Goal: Task Accomplishment & Management: Manage account settings

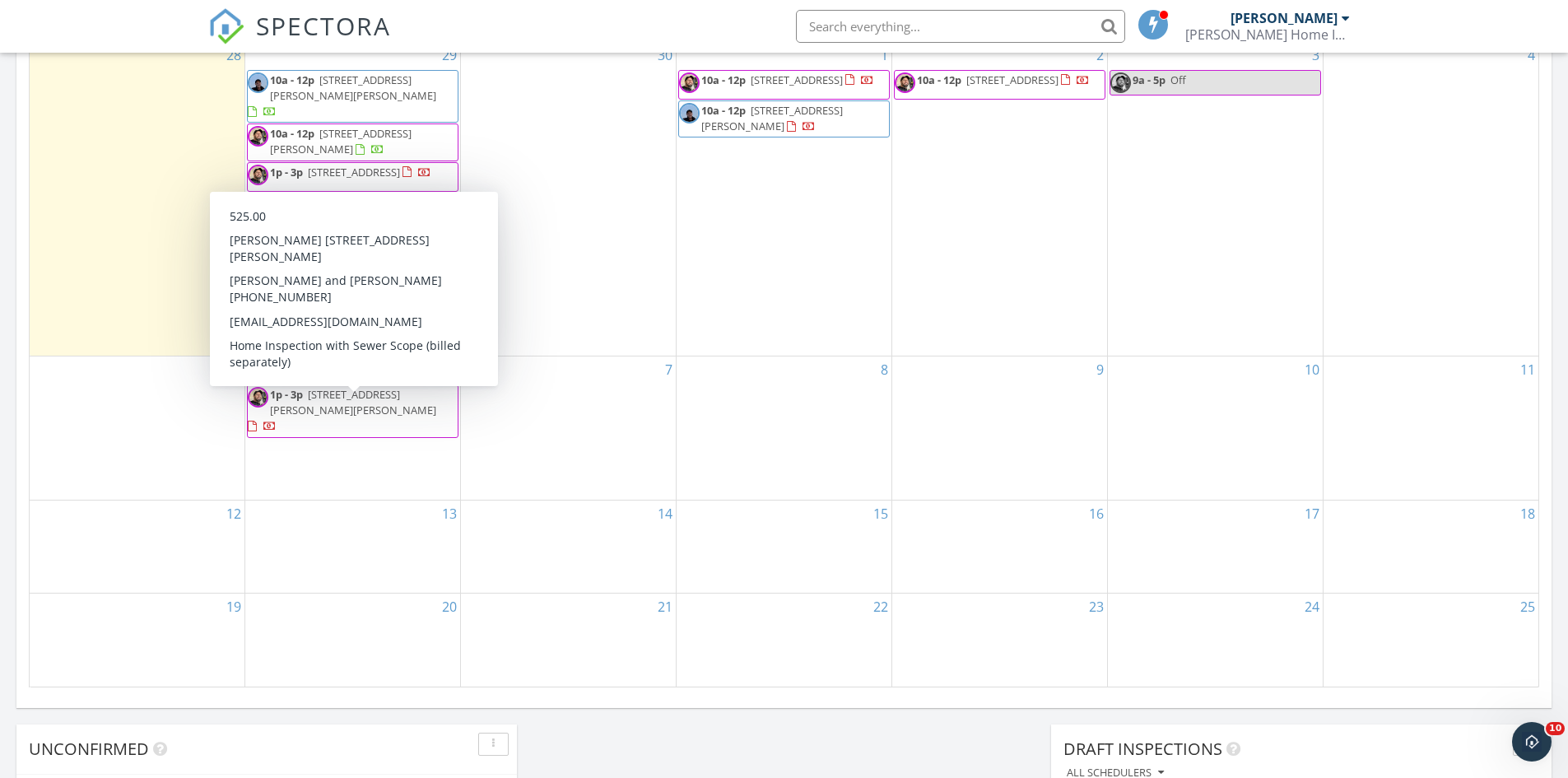
scroll to position [494, 0]
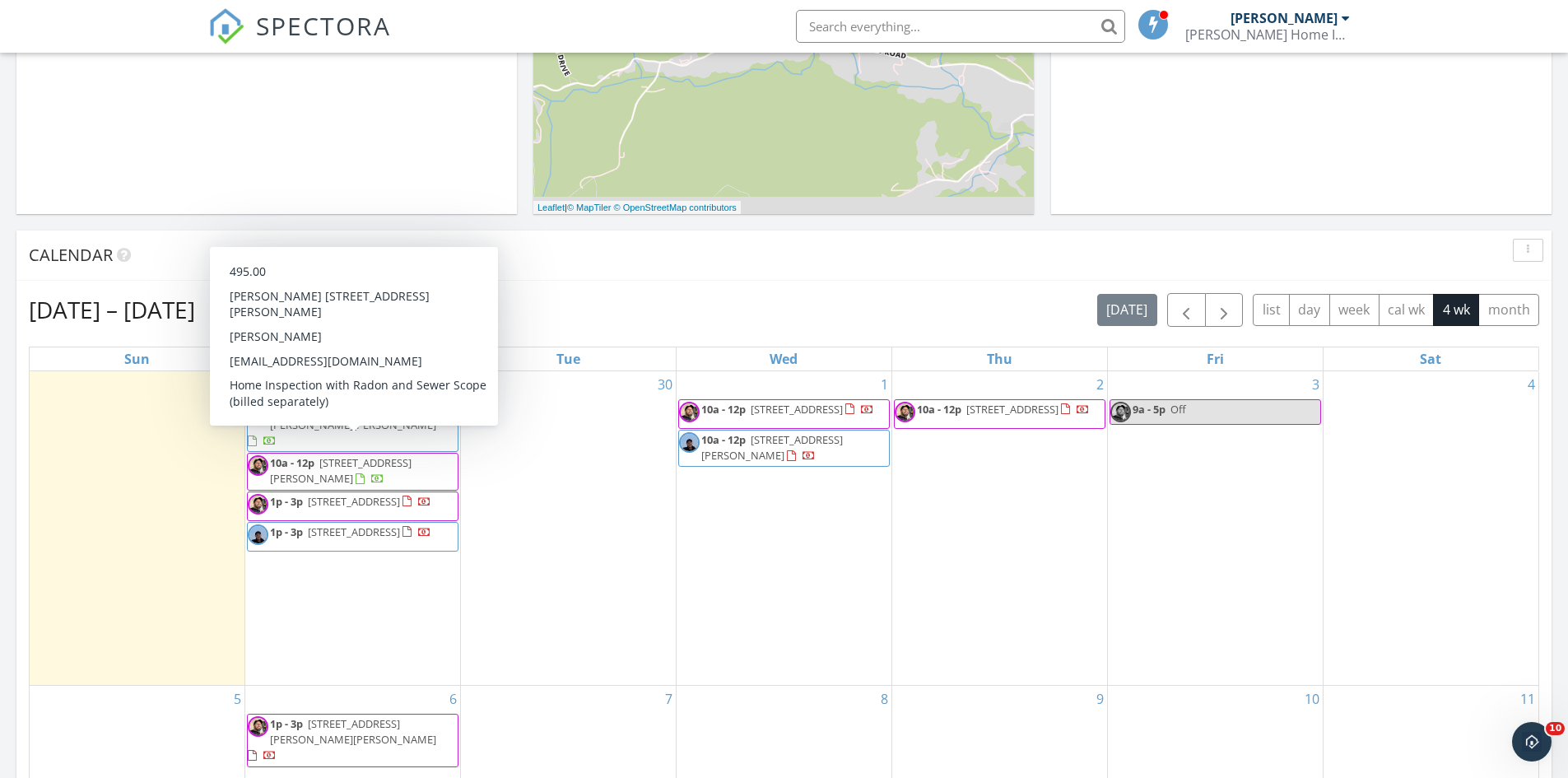
click at [409, 455] on span "[STREET_ADDRESS][PERSON_NAME]" at bounding box center [340, 470] width 142 height 30
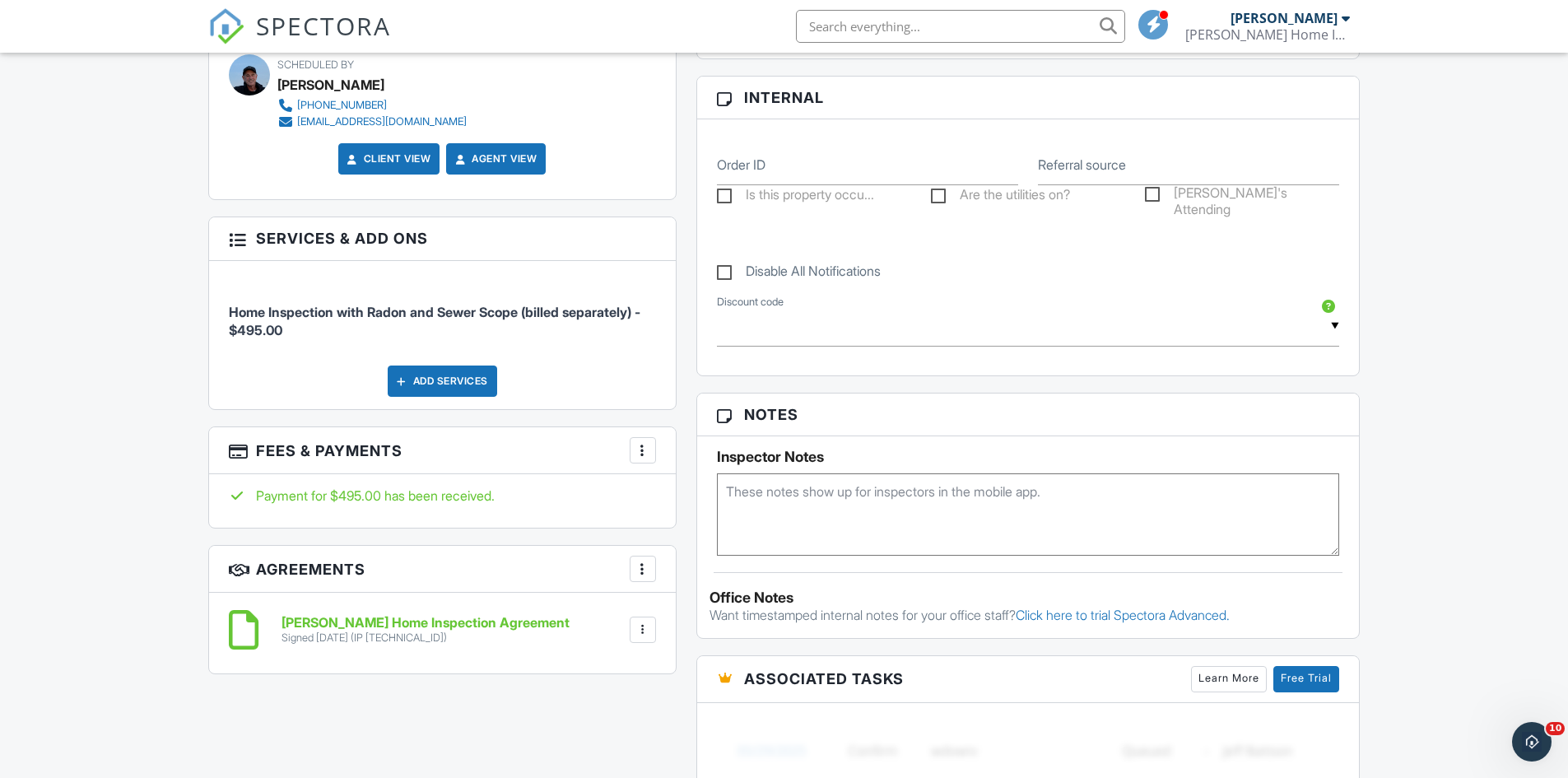
scroll to position [824, 0]
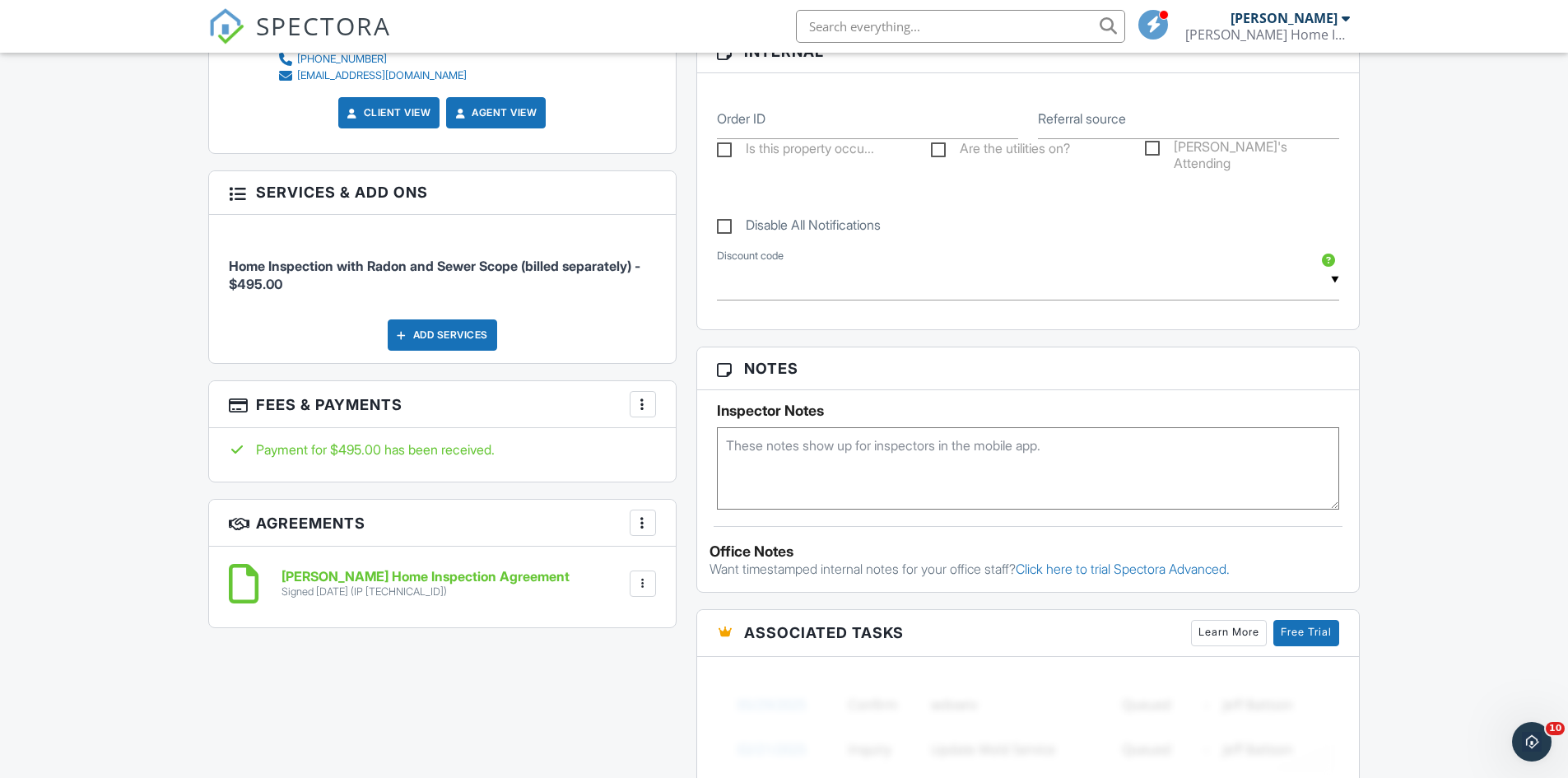
click at [644, 401] on div at bounding box center [643, 405] width 17 height 17
click at [729, 455] on li "Edit Fees & Payments" at bounding box center [725, 454] width 172 height 41
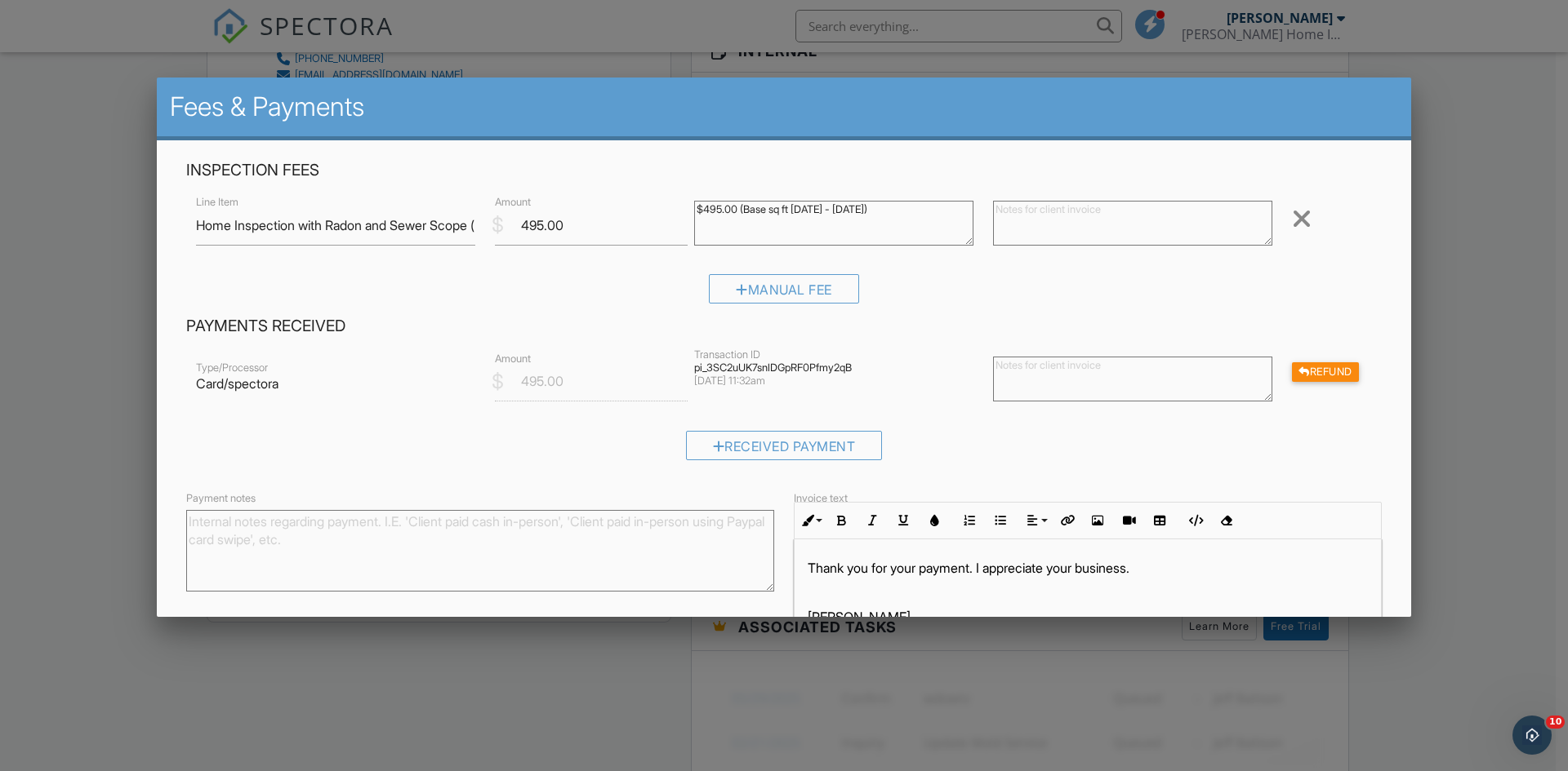
click at [1473, 201] on div at bounding box center [784, 400] width 1568 height 964
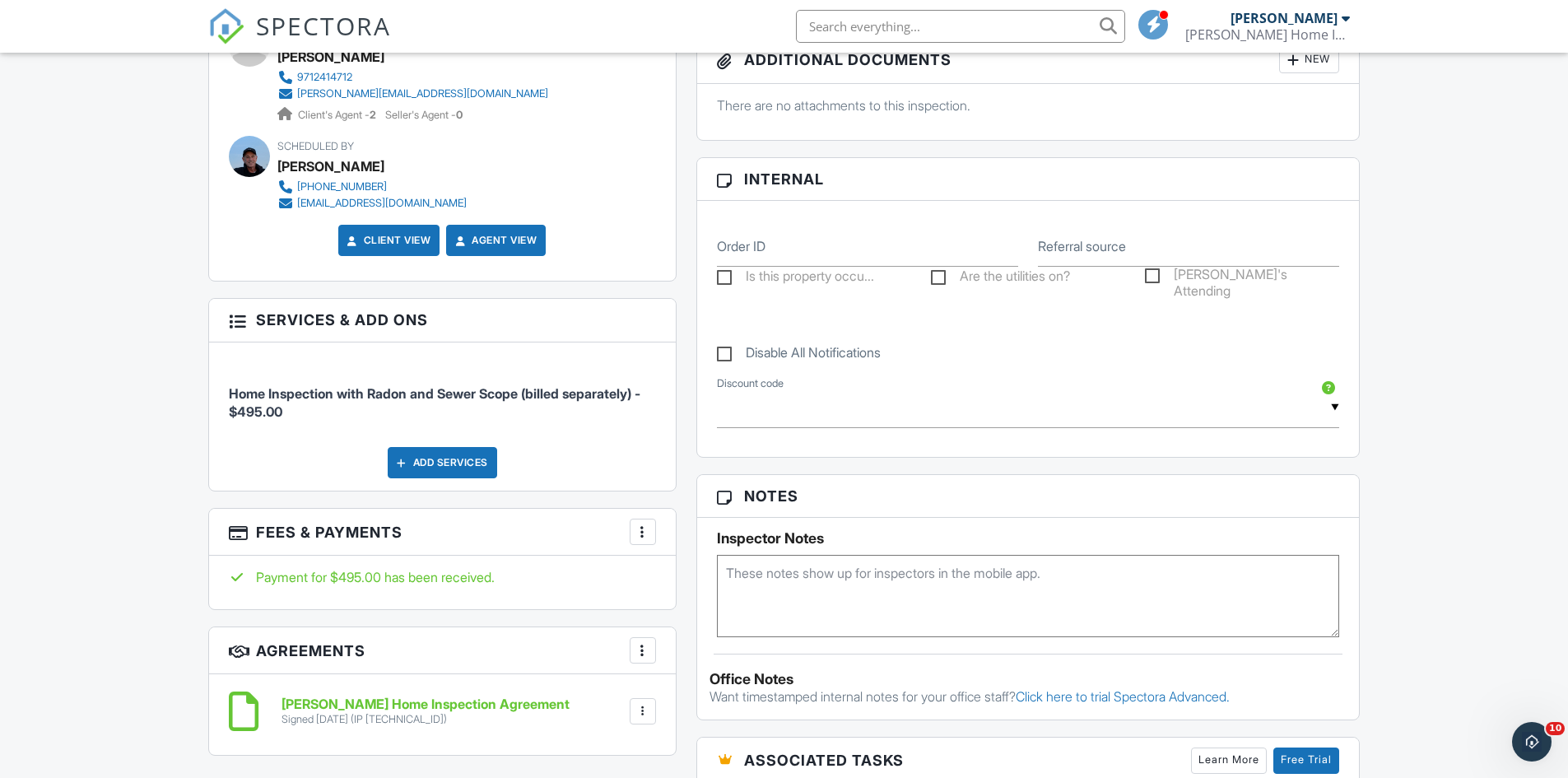
scroll to position [412, 0]
